Goal: Task Accomplishment & Management: Manage account settings

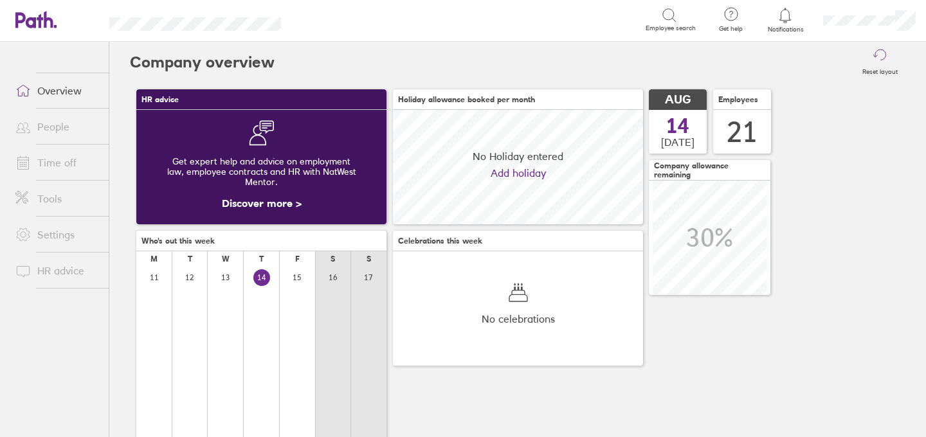
scroll to position [114, 250]
click at [50, 165] on link "Time off" at bounding box center [57, 163] width 104 height 26
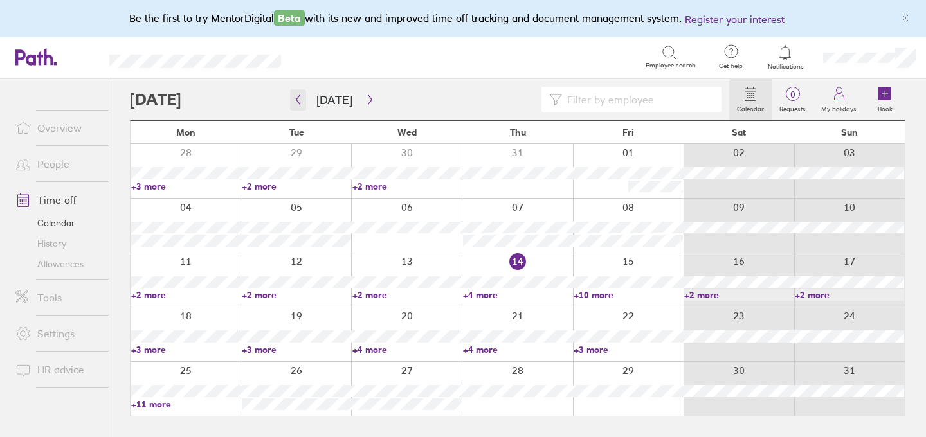
click at [297, 100] on icon "button" at bounding box center [298, 100] width 10 height 10
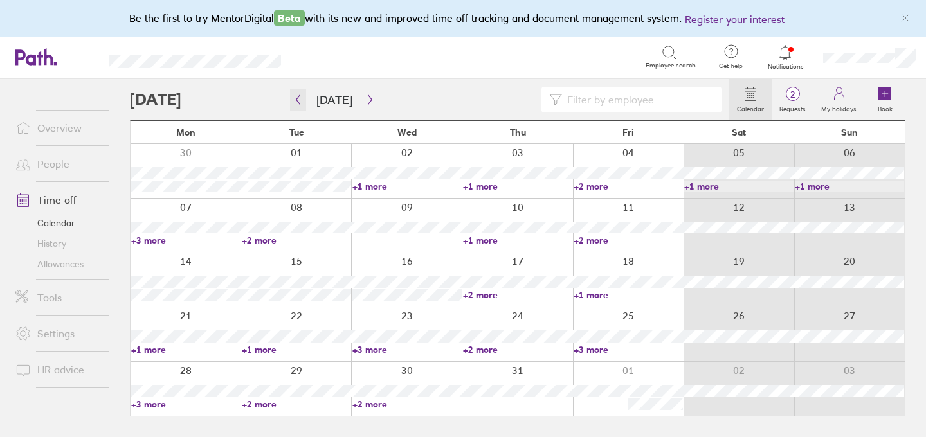
click at [299, 98] on icon "button" at bounding box center [298, 100] width 10 height 10
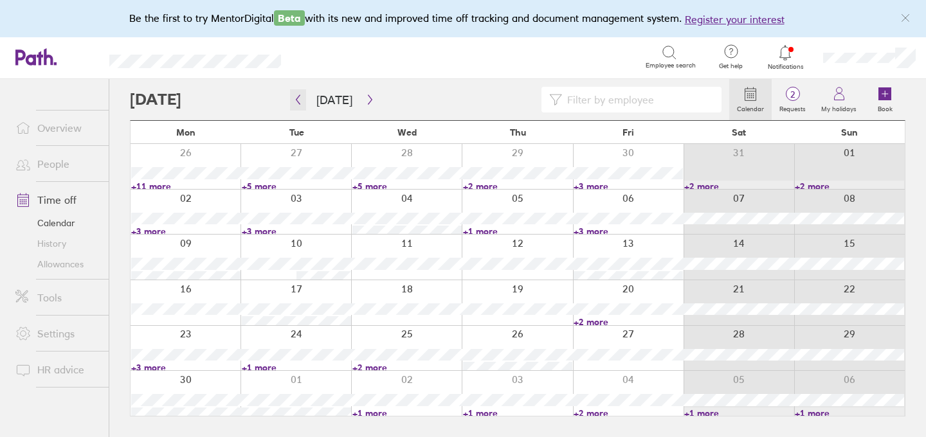
click at [299, 98] on icon "button" at bounding box center [298, 100] width 10 height 10
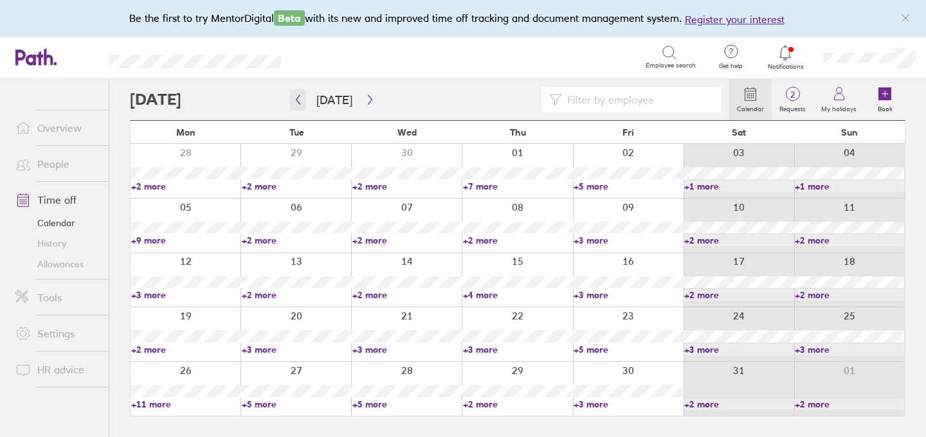
click at [300, 101] on icon "button" at bounding box center [298, 100] width 10 height 10
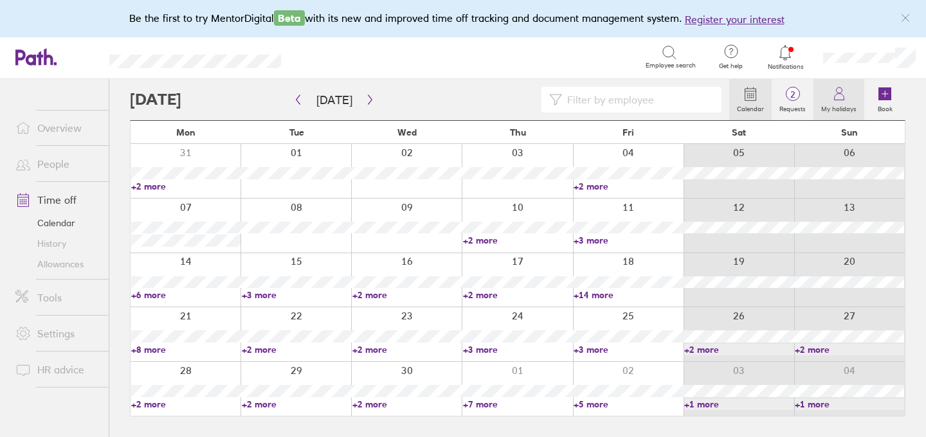
click at [840, 114] on link "My holidays" at bounding box center [839, 99] width 51 height 41
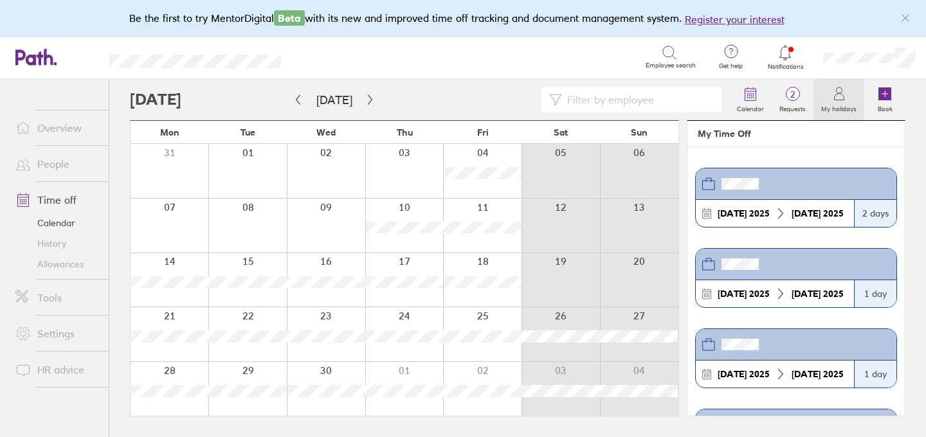
click at [62, 260] on link "Allowances" at bounding box center [57, 264] width 104 height 21
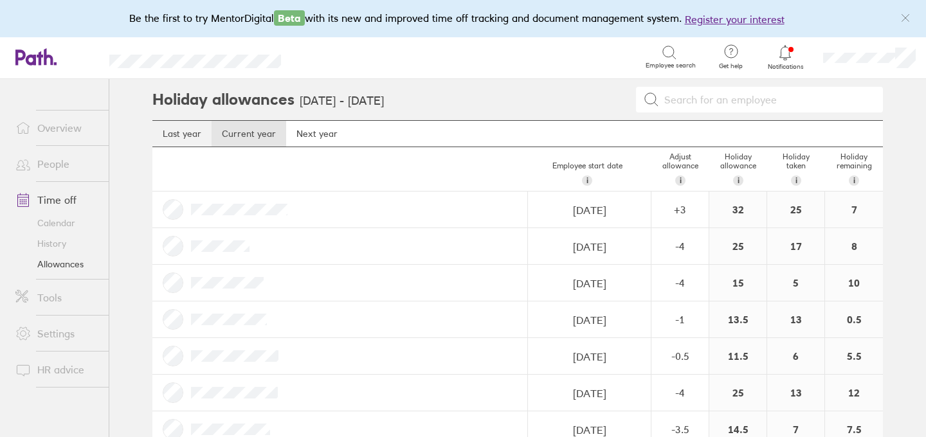
click at [192, 141] on link "Last year" at bounding box center [181, 134] width 59 height 26
click at [252, 134] on link "Current year" at bounding box center [249, 134] width 75 height 26
click at [318, 138] on link "Next year" at bounding box center [317, 134] width 62 height 26
click at [241, 135] on link "Current year" at bounding box center [249, 134] width 75 height 26
click at [55, 221] on link "Calendar" at bounding box center [57, 223] width 104 height 21
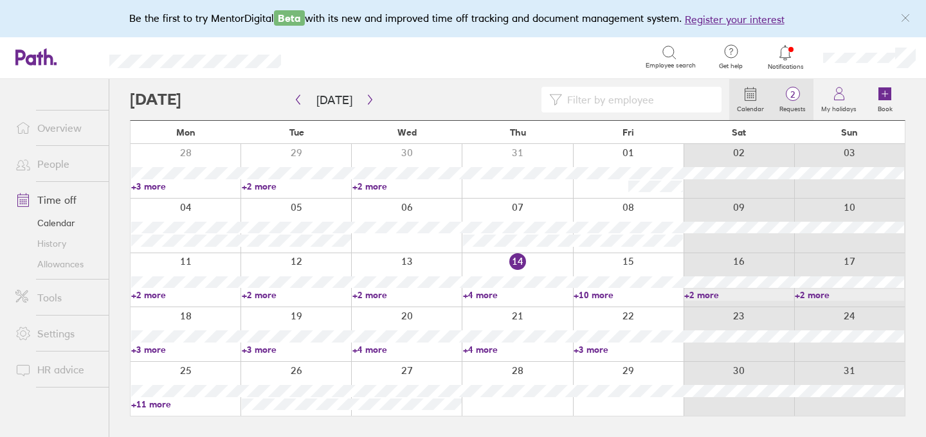
click at [796, 96] on span "2" at bounding box center [793, 94] width 42 height 10
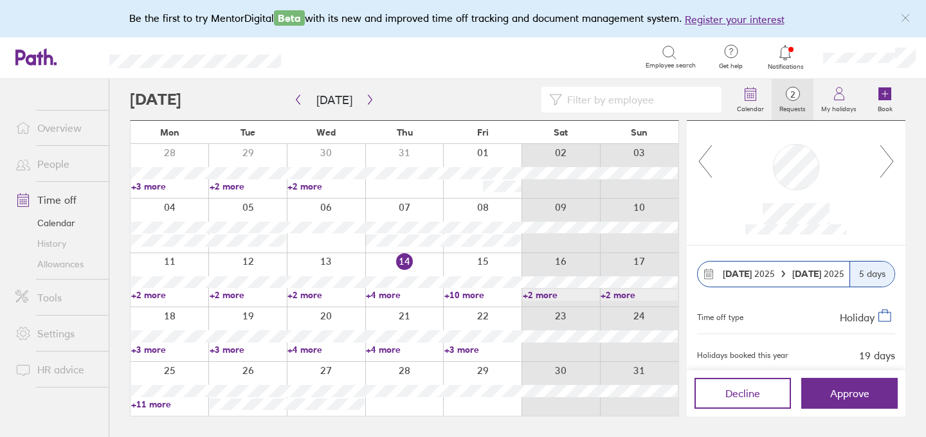
click at [889, 165] on icon at bounding box center [887, 161] width 16 height 35
